Goal: Obtain resource: Obtain resource

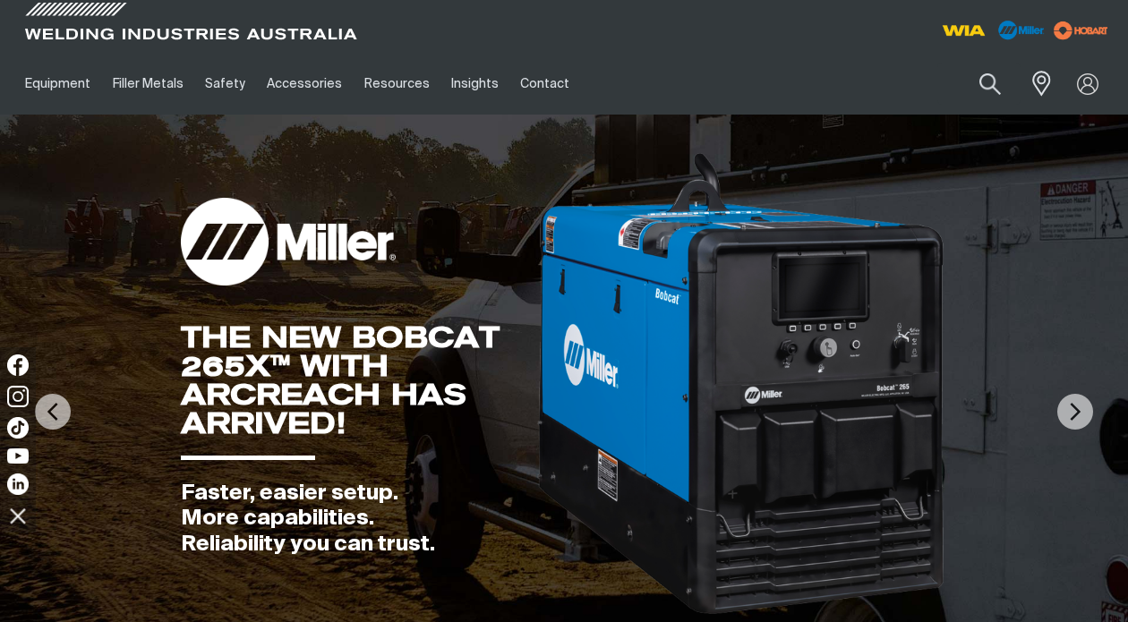
drag, startPoint x: 838, startPoint y: 66, endPoint x: 740, endPoint y: 77, distance: 98.2
click at [740, 77] on ul "Equipment Stick Welders TIG Welders MIG Welders Multi-Process Welders Engine Dr…" at bounding box center [426, 84] width 824 height 62
drag, startPoint x: 367, startPoint y: 162, endPoint x: 271, endPoint y: 269, distance: 143.2
click at [271, 269] on img at bounding box center [288, 242] width 215 height 88
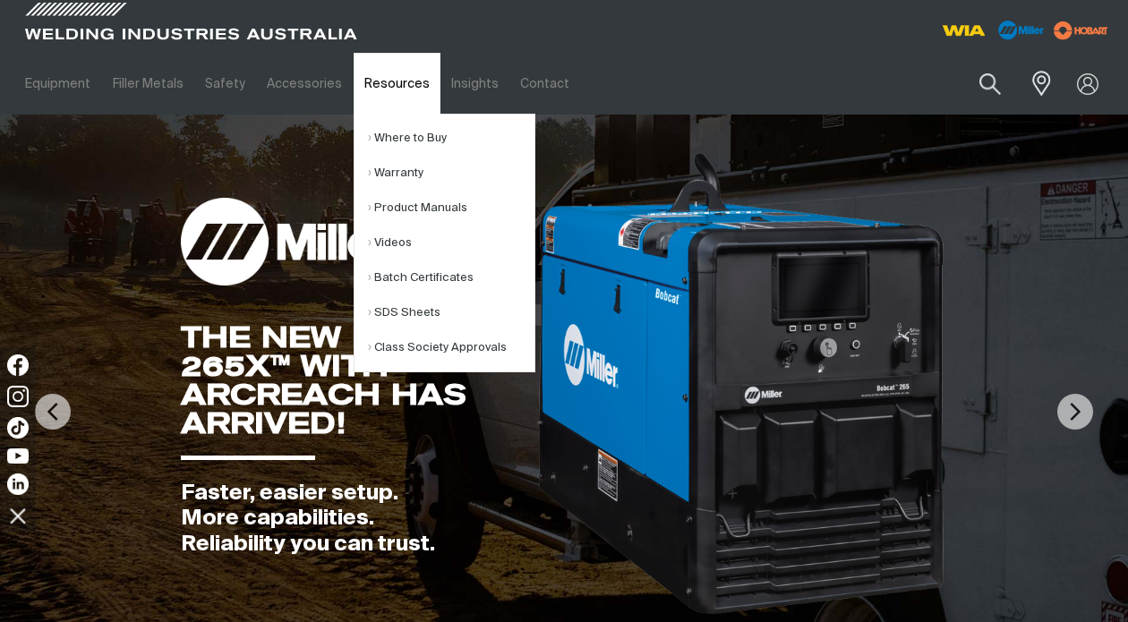
click at [381, 87] on link "Resources" at bounding box center [397, 84] width 87 height 62
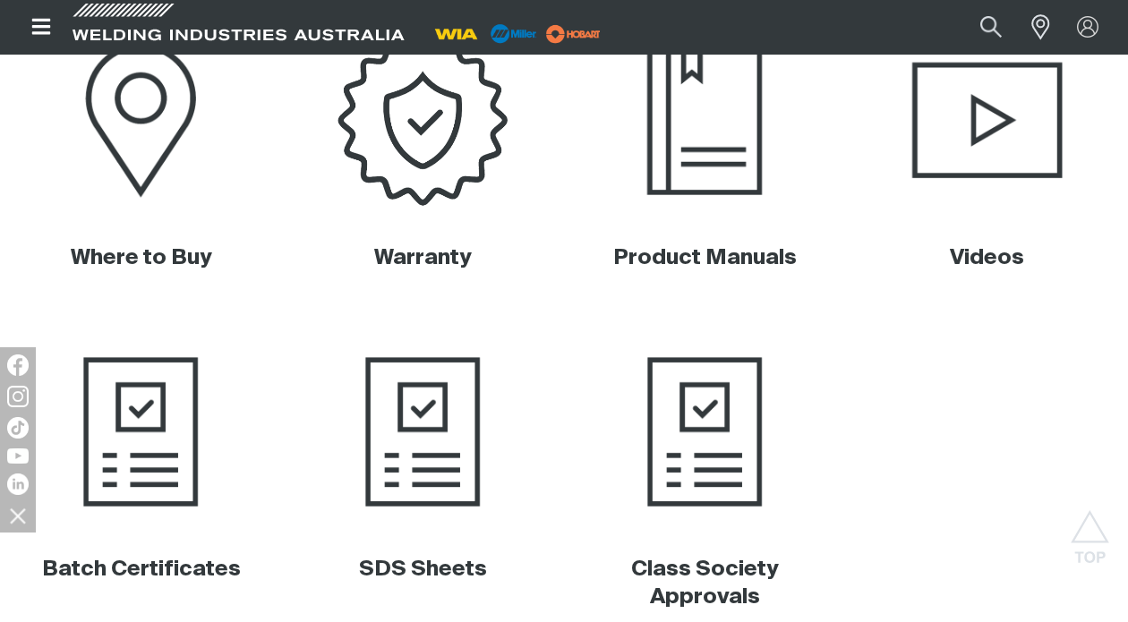
scroll to position [716, 0]
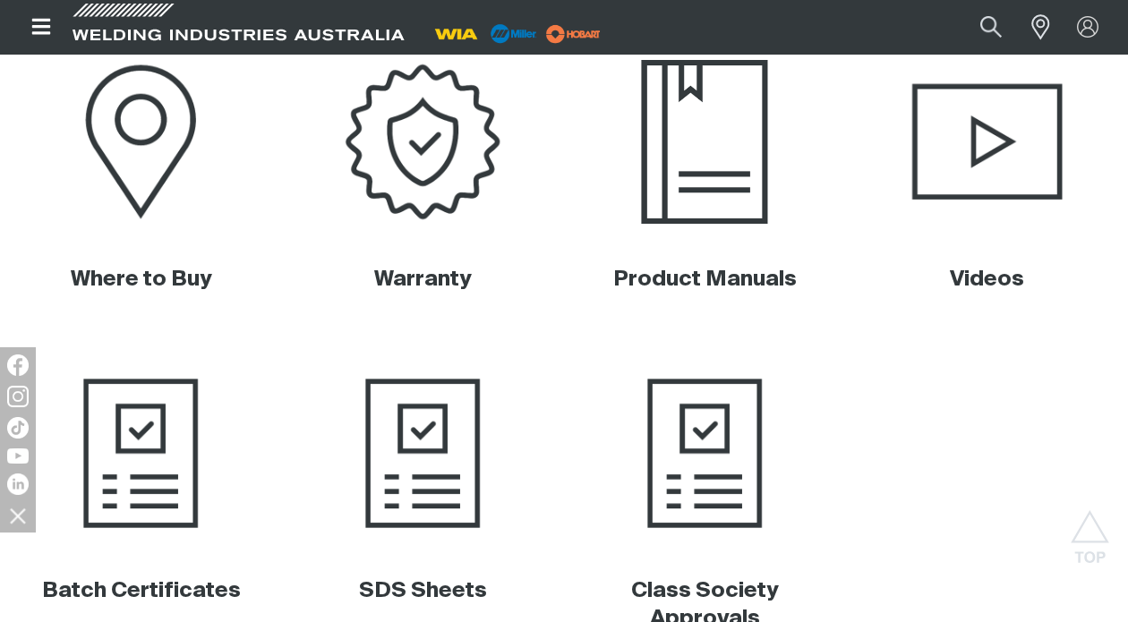
click at [726, 162] on img at bounding box center [705, 142] width 278 height 186
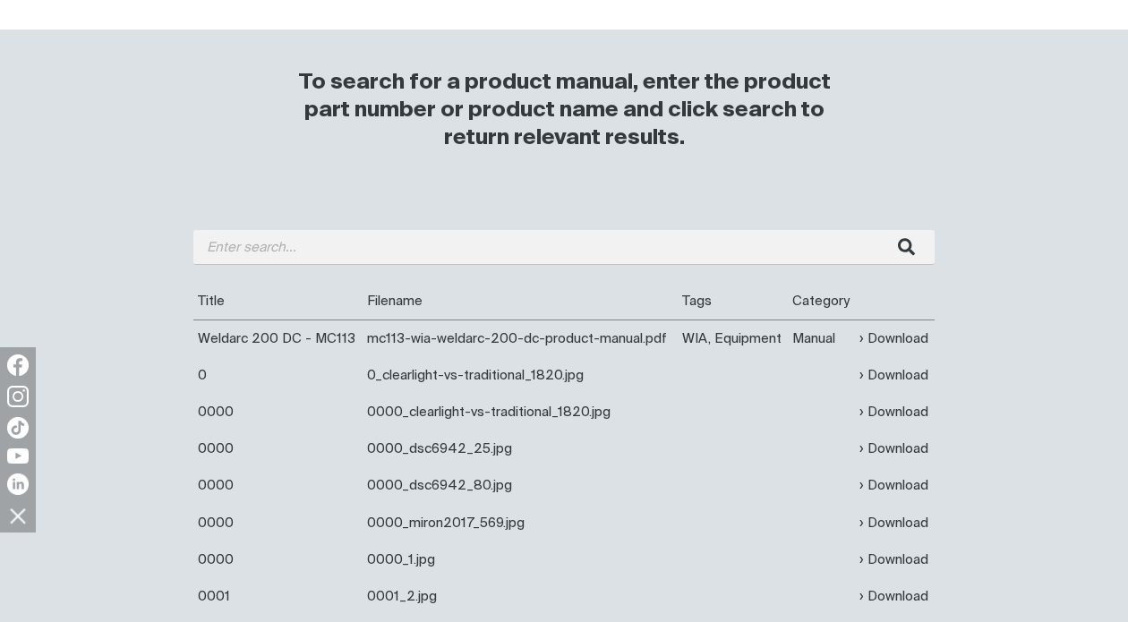
scroll to position [537, 0]
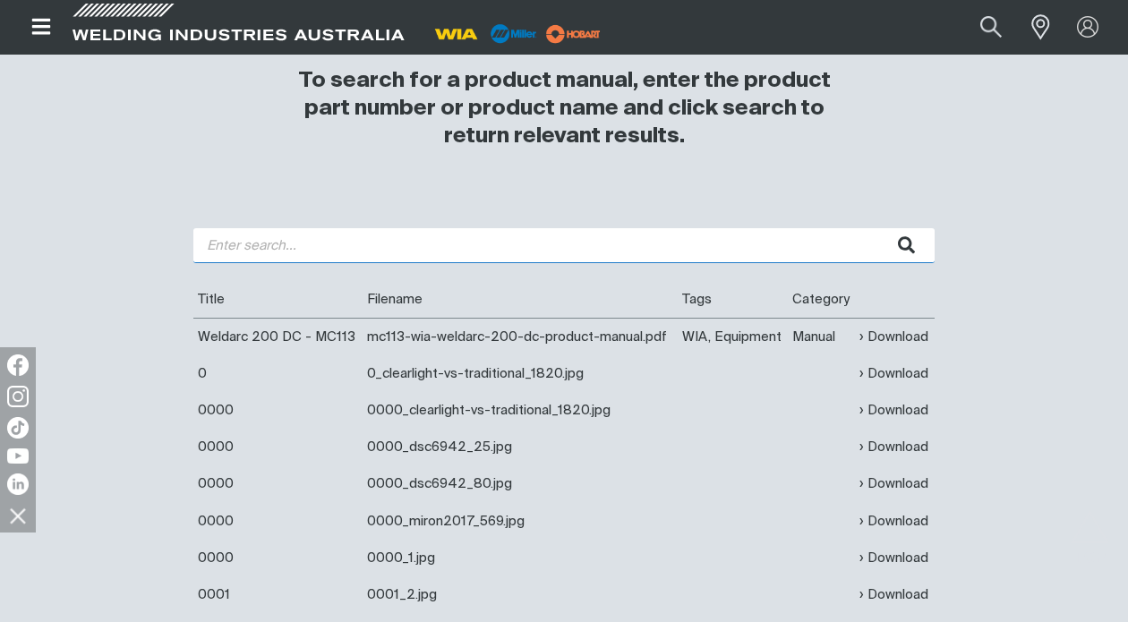
click at [242, 247] on input "search" at bounding box center [563, 245] width 741 height 35
click at [878, 228] on button "submit" at bounding box center [906, 245] width 56 height 35
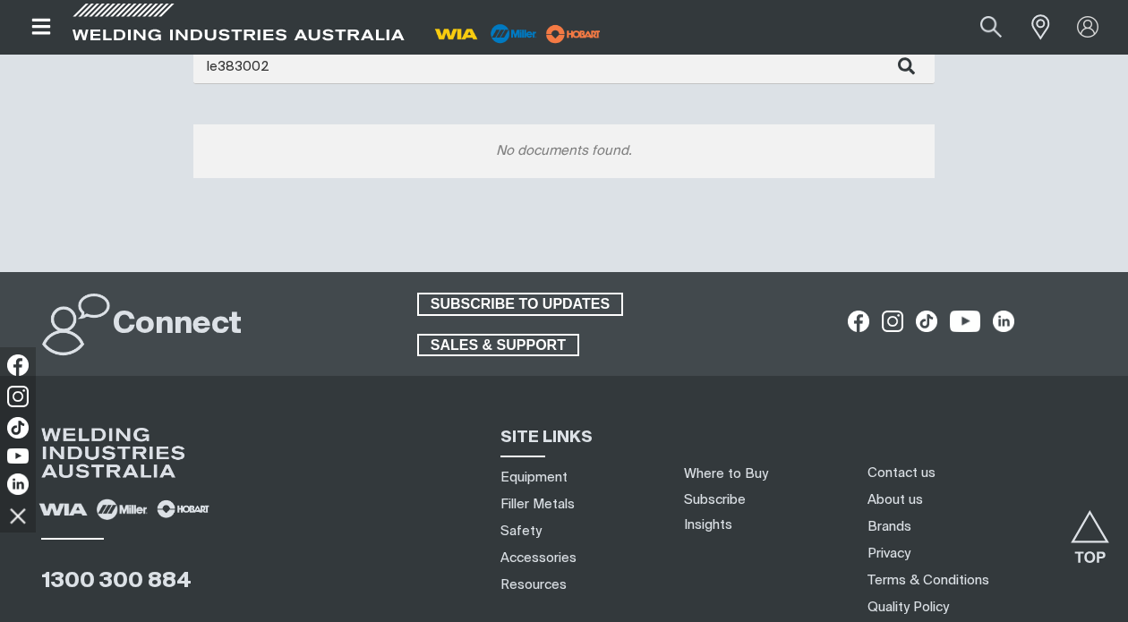
scroll to position [537, 0]
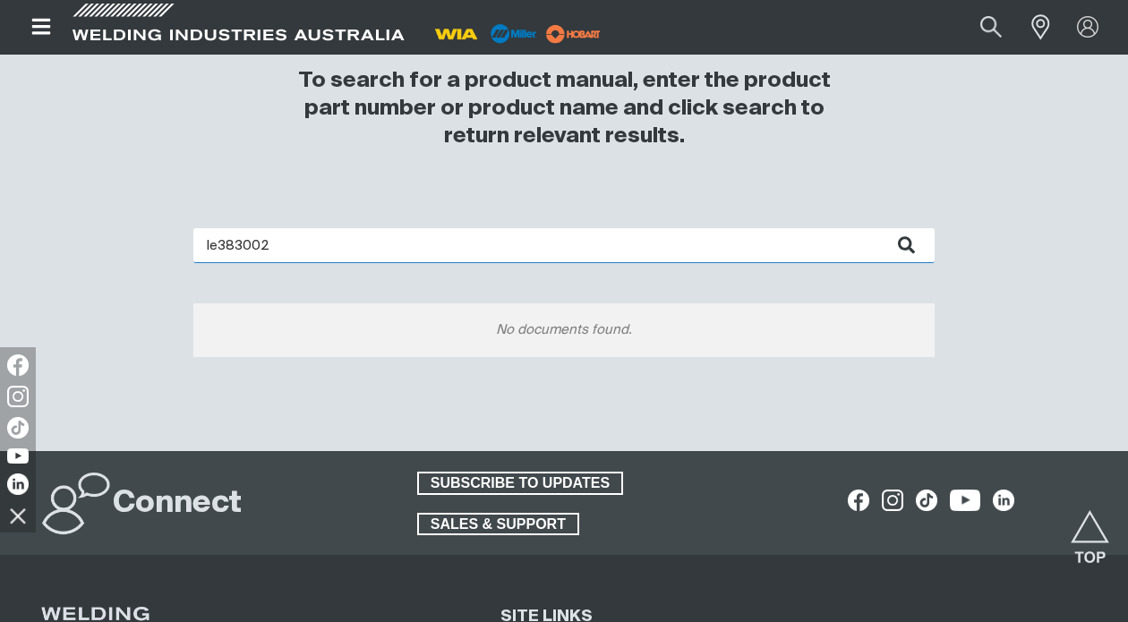
click at [277, 244] on input "le383002" at bounding box center [563, 245] width 741 height 35
type input "l"
click at [878, 228] on button "submit" at bounding box center [906, 245] width 56 height 35
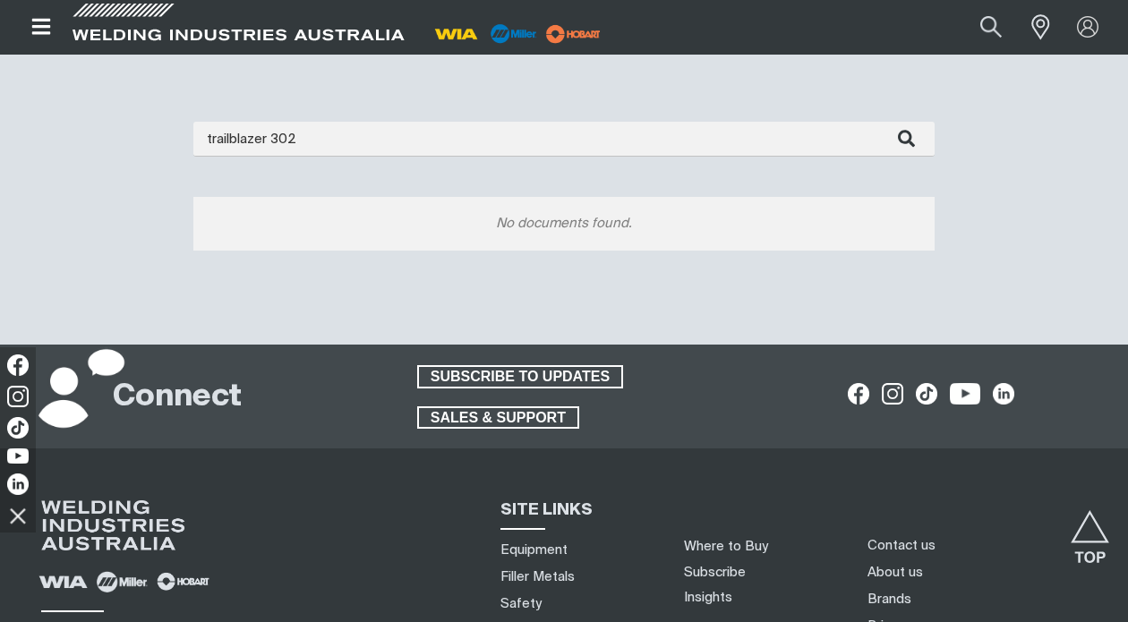
scroll to position [448, 0]
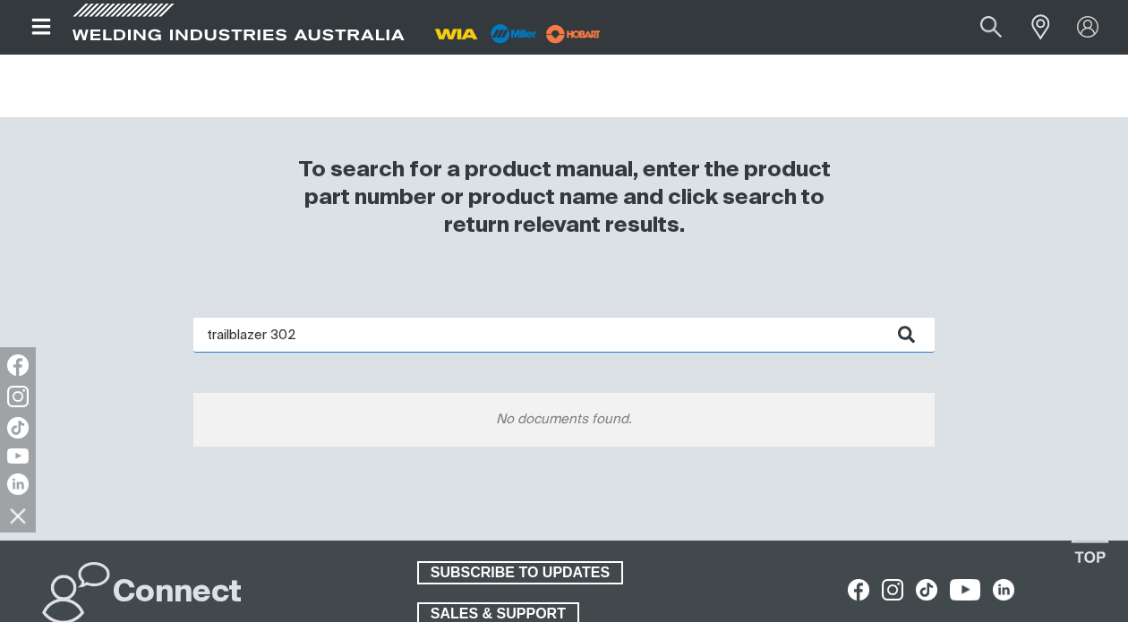
click at [272, 332] on input "trailblazer 302" at bounding box center [563, 335] width 741 height 35
click at [235, 332] on input "302" at bounding box center [563, 335] width 741 height 35
type input "3"
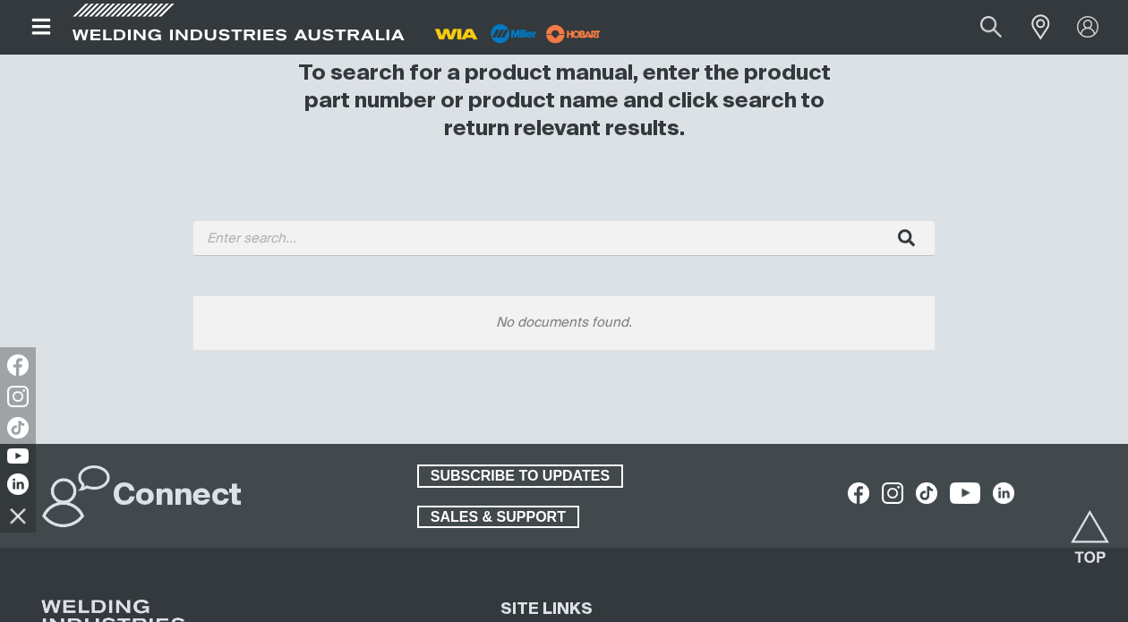
scroll to position [537, 0]
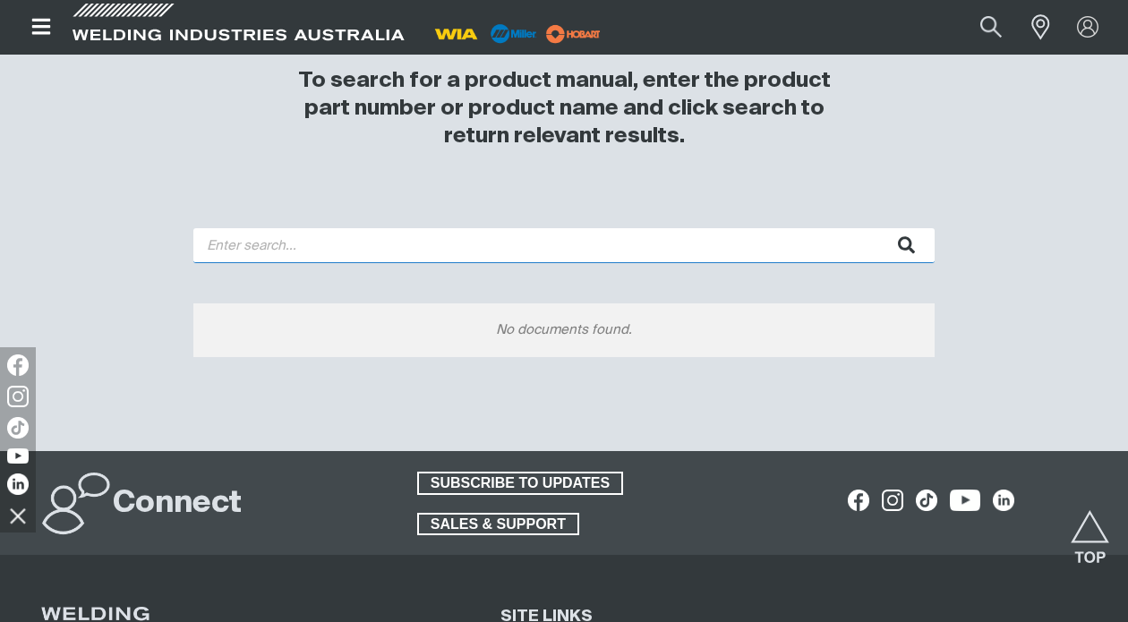
click at [262, 251] on input "search" at bounding box center [563, 245] width 741 height 35
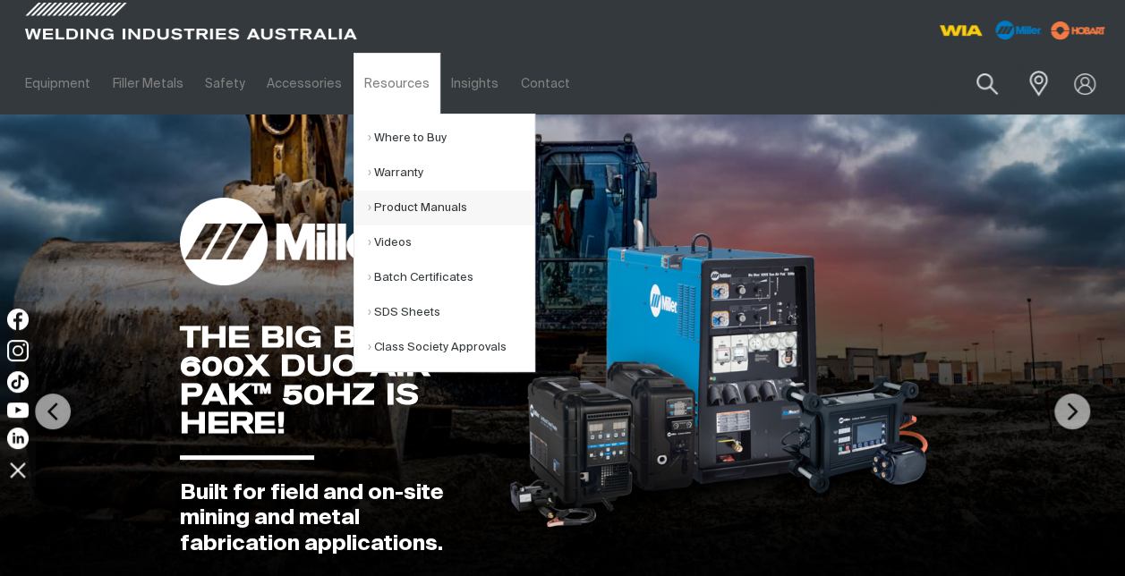
click at [404, 208] on link "Product Manuals" at bounding box center [451, 208] width 166 height 35
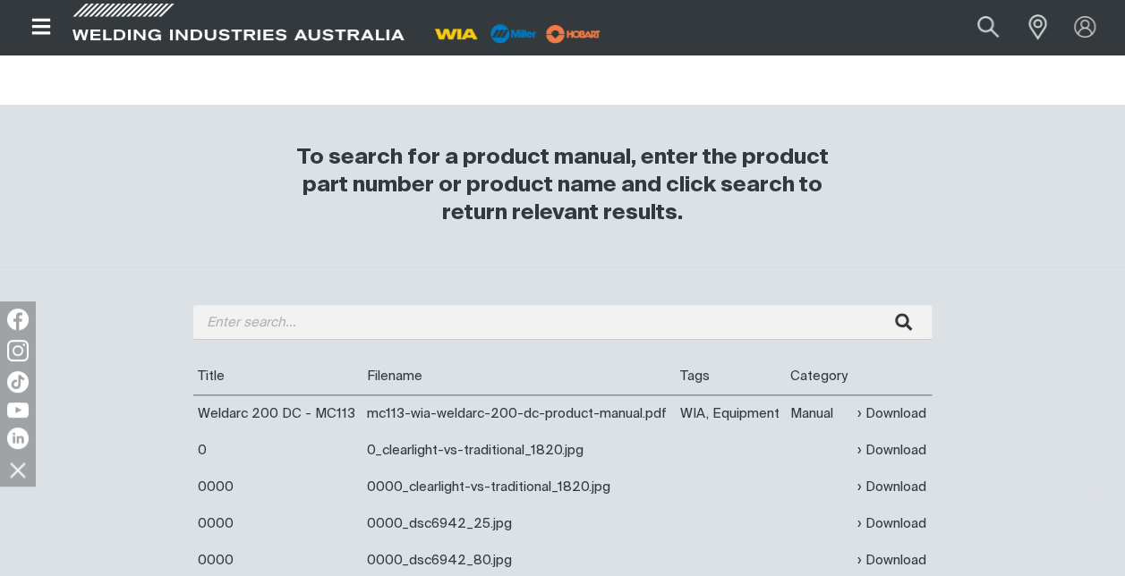
scroll to position [448, 0]
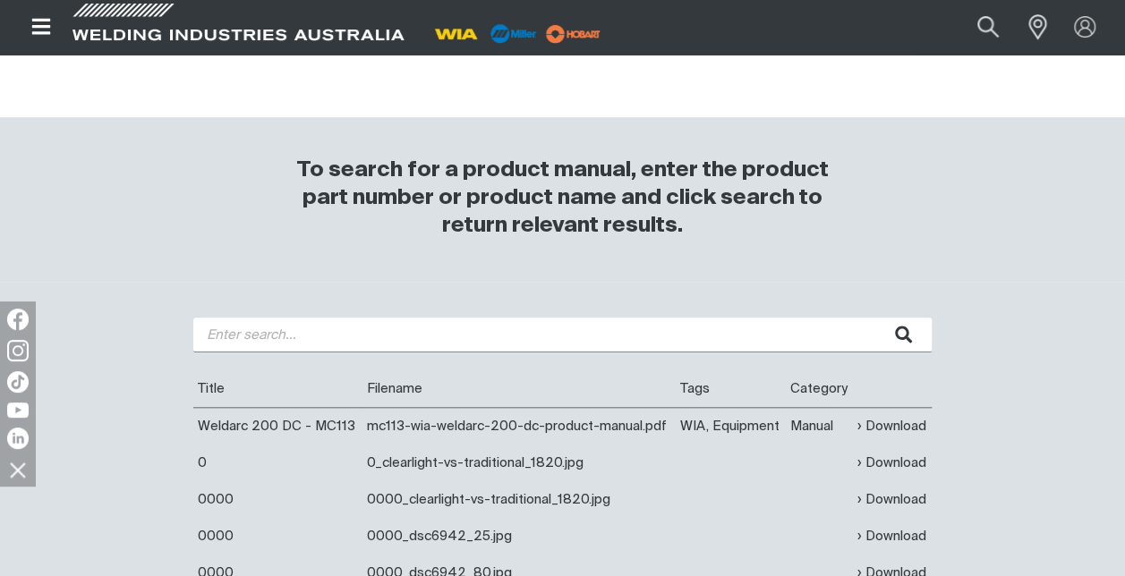
click at [248, 330] on input "search" at bounding box center [562, 335] width 738 height 35
click at [213, 329] on input "etrailblazer 302" at bounding box center [562, 335] width 738 height 35
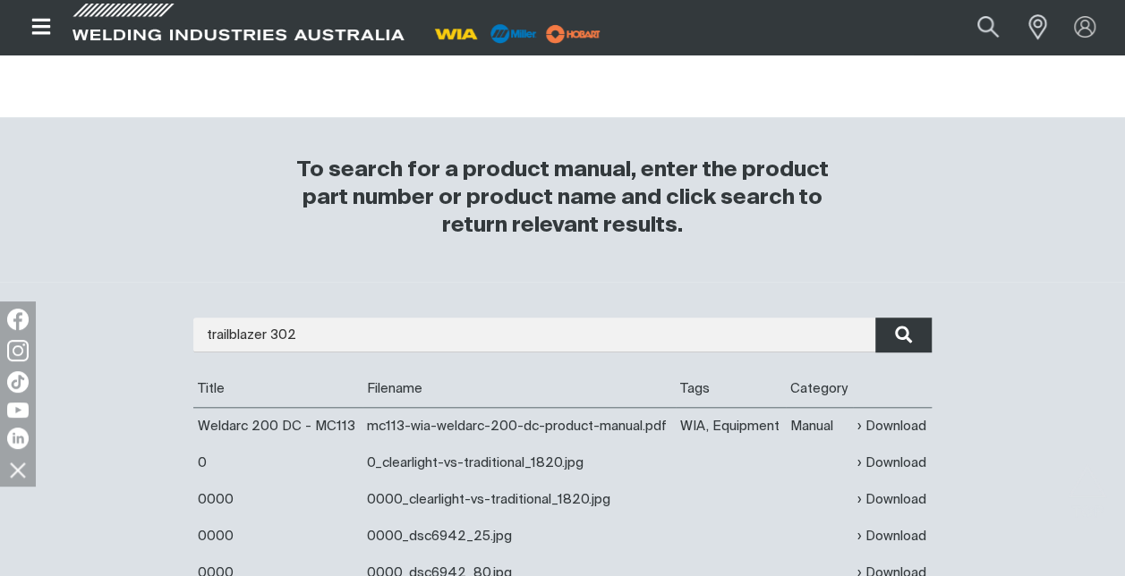
click at [904, 330] on icon "submit" at bounding box center [903, 336] width 17 height 18
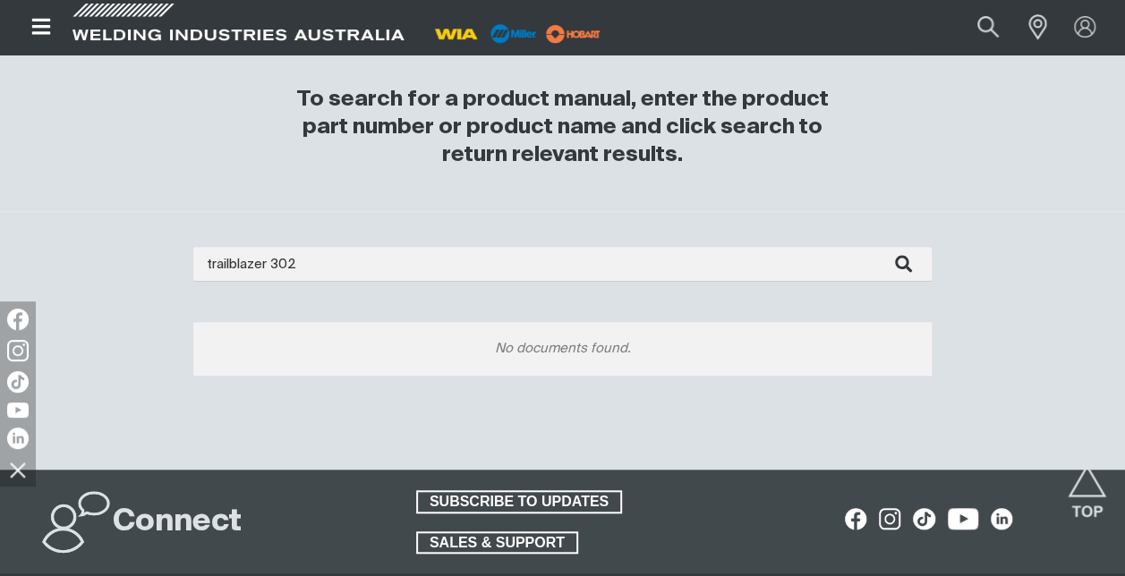
scroll to position [358, 0]
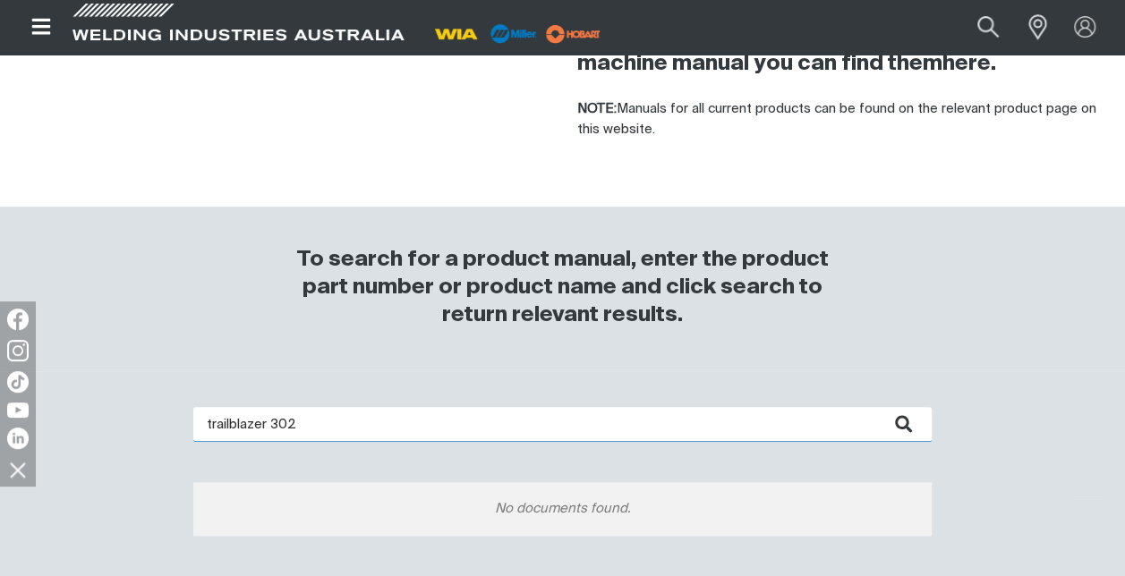
click at [304, 419] on input "trailblazer 302" at bounding box center [562, 424] width 738 height 35
type input "t"
click at [875, 407] on button "submit" at bounding box center [903, 424] width 56 height 35
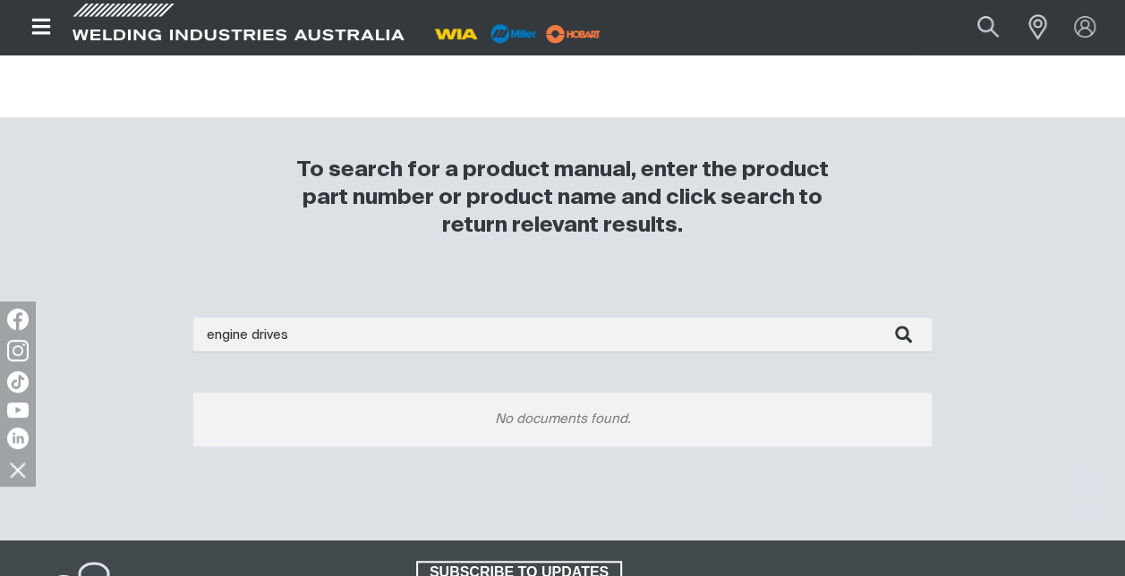
scroll to position [537, 0]
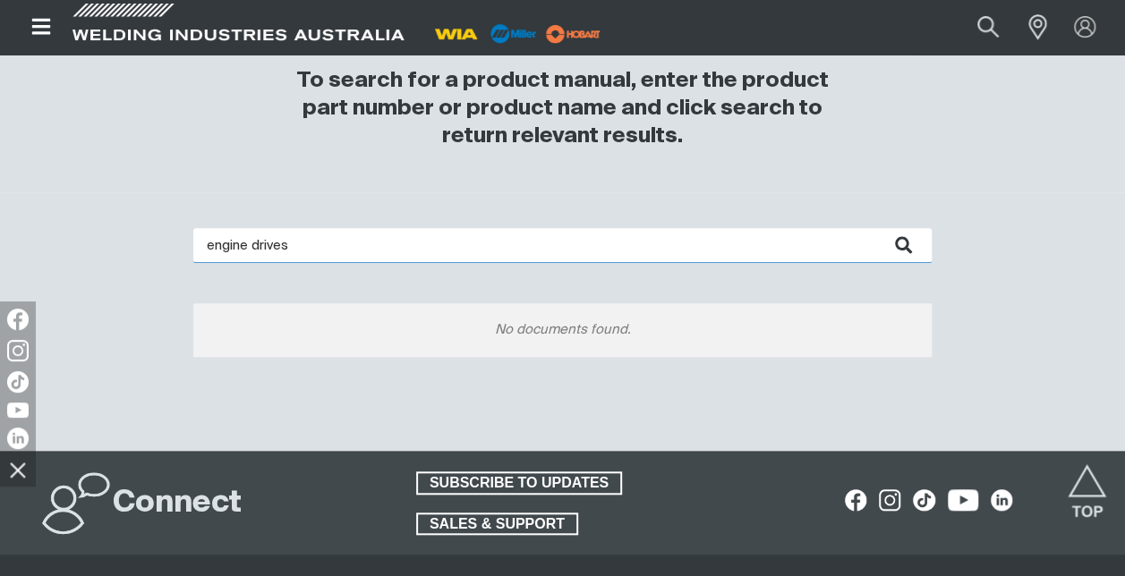
drag, startPoint x: 286, startPoint y: 243, endPoint x: 306, endPoint y: 252, distance: 21.3
click at [286, 244] on input "engine drives" at bounding box center [562, 245] width 738 height 35
type input "e"
type input "trailblazer"
click at [875, 228] on button "submit" at bounding box center [903, 245] width 56 height 35
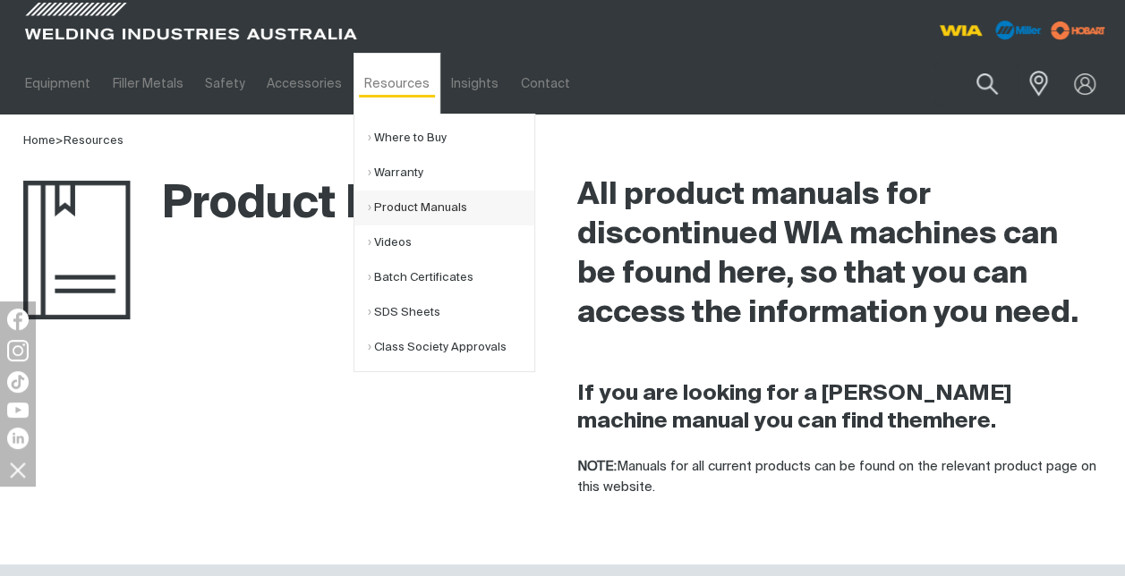
click at [399, 202] on link "Product Manuals" at bounding box center [451, 208] width 166 height 35
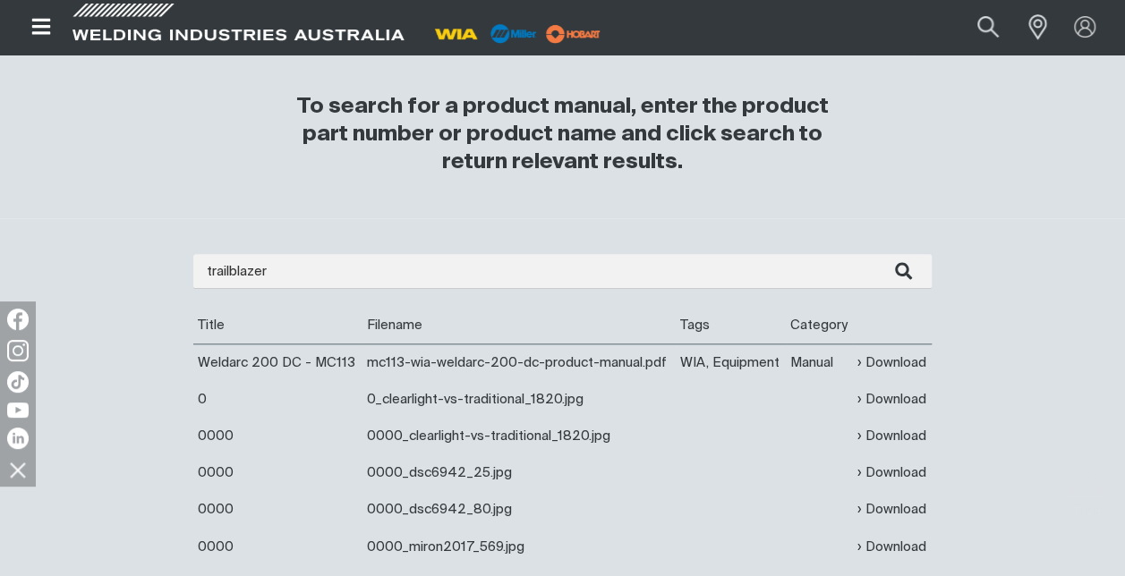
scroll to position [537, 0]
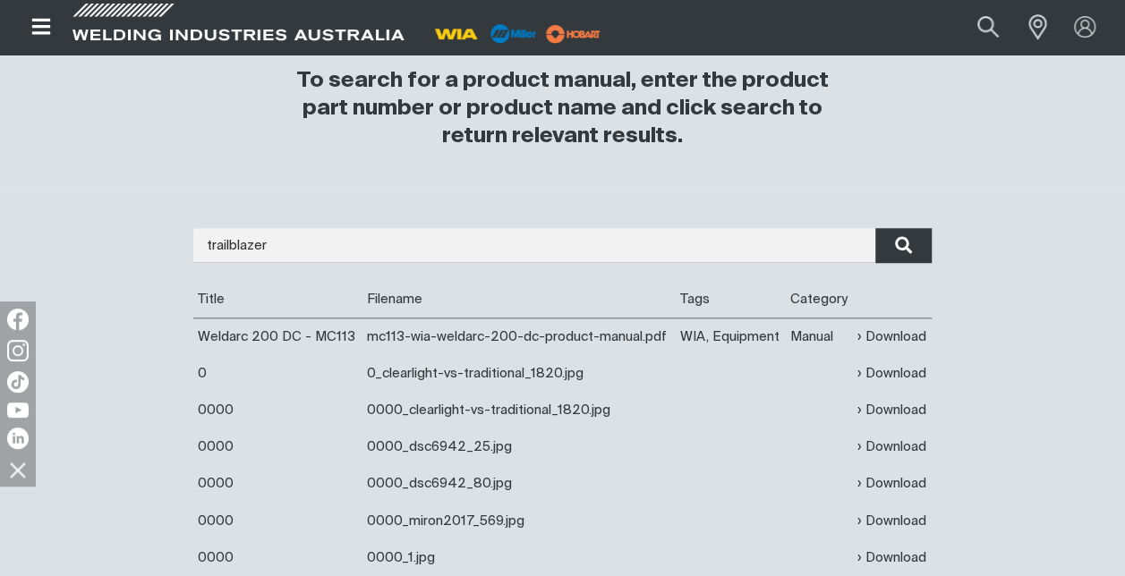
click at [897, 242] on icon "submit" at bounding box center [903, 246] width 17 height 18
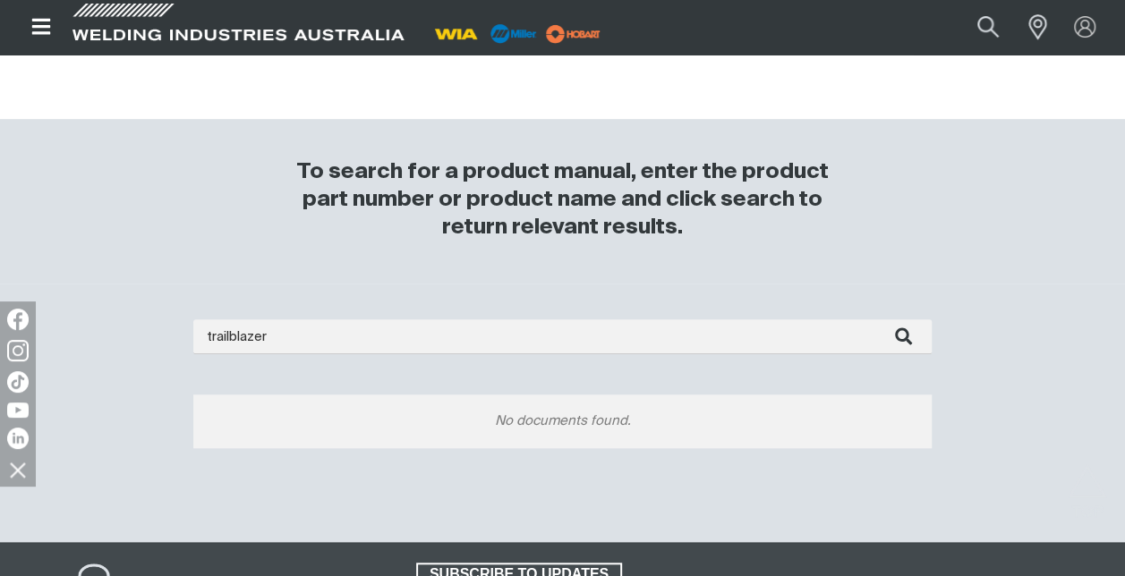
scroll to position [448, 0]
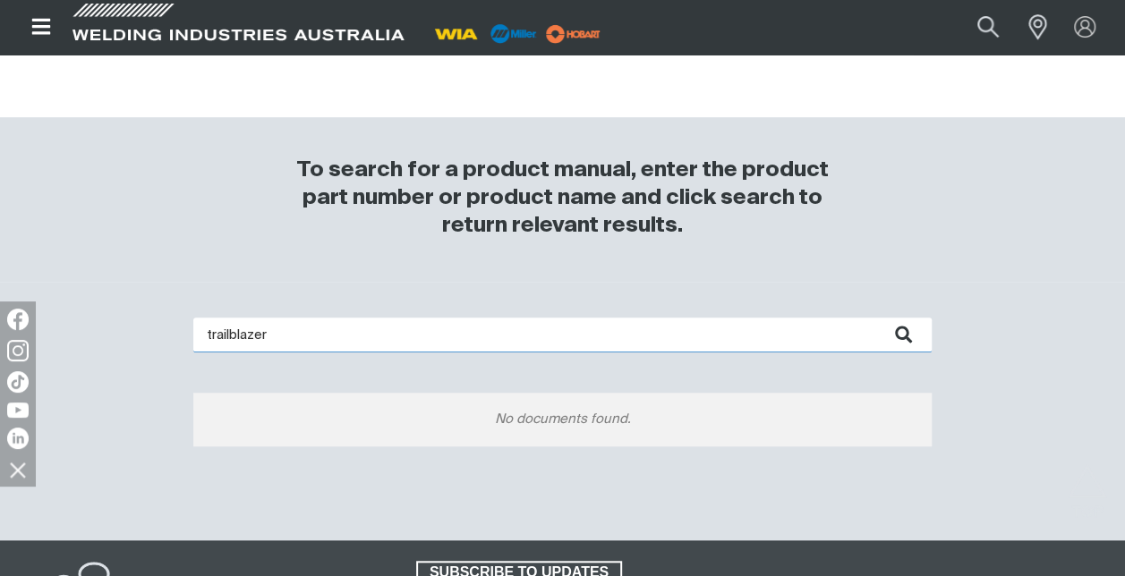
click at [277, 331] on input "trailblazer" at bounding box center [562, 335] width 738 height 35
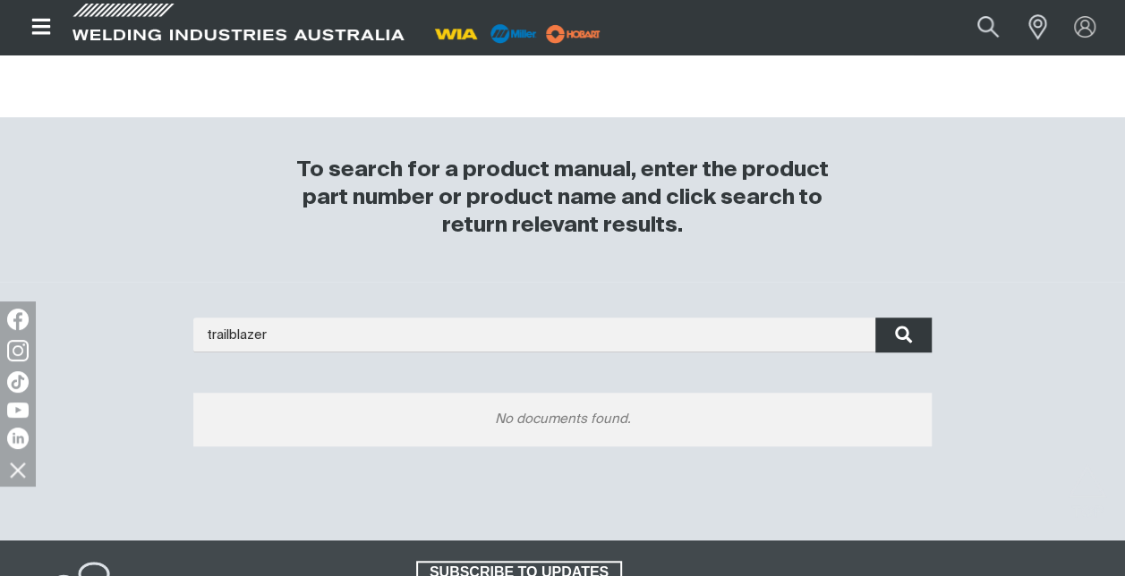
click at [902, 333] on icon "submit" at bounding box center [904, 334] width 18 height 23
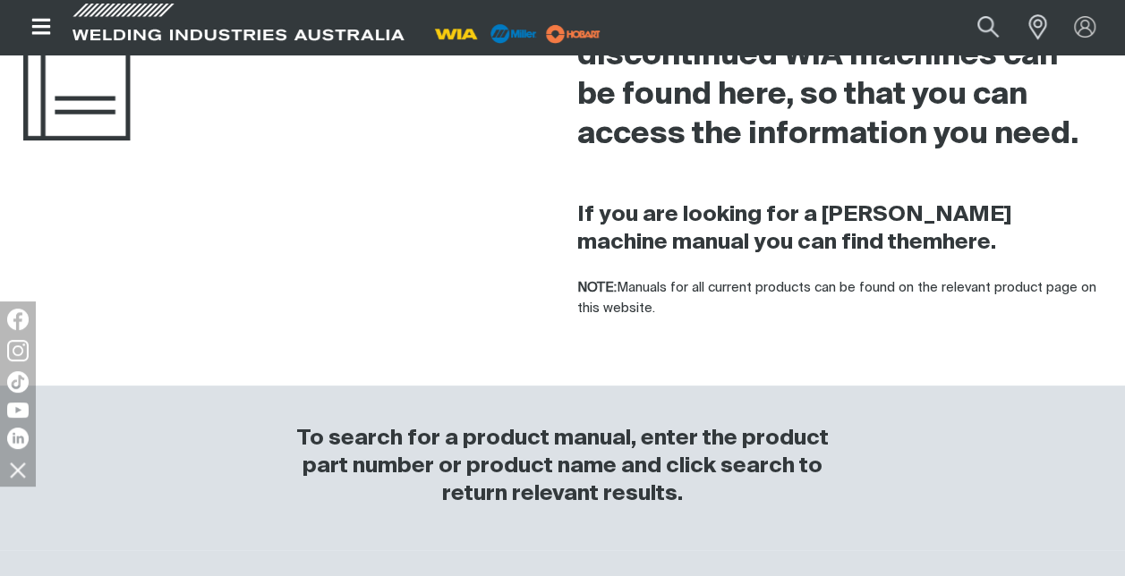
scroll to position [0, 0]
